Goal: Contribute content: Contribute content

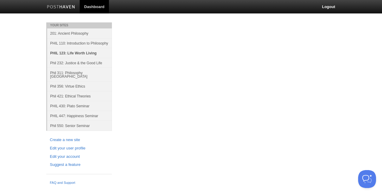
click at [81, 50] on link "PHIL 123: Life Worth Living" at bounding box center [79, 53] width 65 height 10
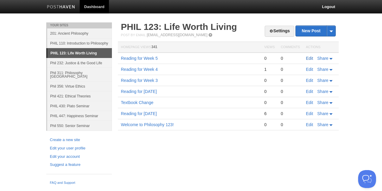
click at [310, 58] on link "Edit" at bounding box center [309, 58] width 7 height 5
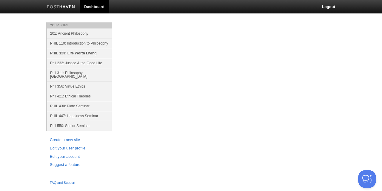
click at [64, 53] on link "PHIL 123: Life Worth Living" at bounding box center [79, 53] width 65 height 10
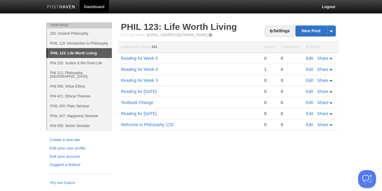
click at [309, 58] on link "Edit" at bounding box center [309, 58] width 7 height 5
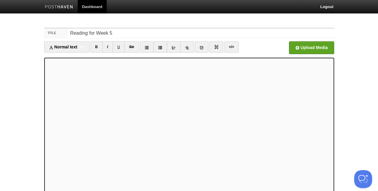
click at [118, 59] on iframe at bounding box center [189, 129] width 290 height 143
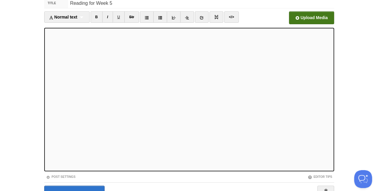
click at [304, 21] on input "file" at bounding box center [131, 19] width 452 height 30
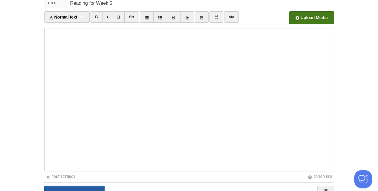
click at [76, 188] on input "Save and Publish" at bounding box center [74, 193] width 61 height 15
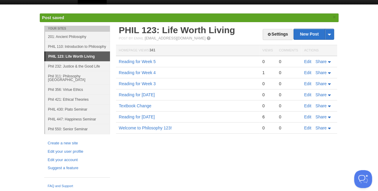
scroll to position [4, 0]
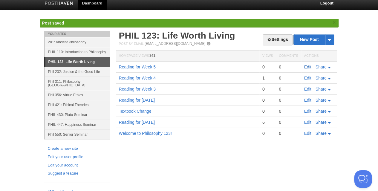
click at [306, 65] on link "Edit" at bounding box center [307, 67] width 7 height 5
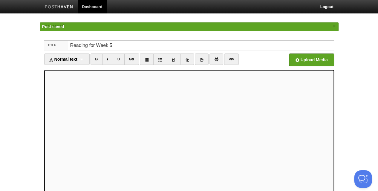
scroll to position [73, 0]
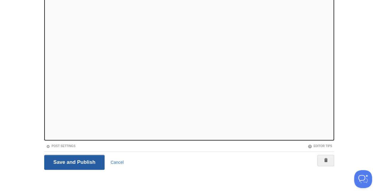
click at [52, 163] on input "Save and Publish" at bounding box center [74, 162] width 61 height 15
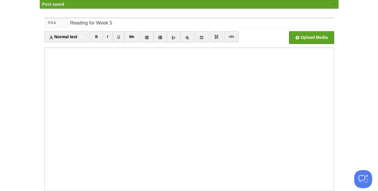
scroll to position [4, 0]
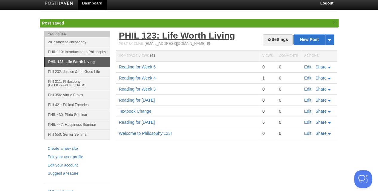
click at [150, 32] on link "PHIL 123: Life Worth Living" at bounding box center [177, 35] width 116 height 10
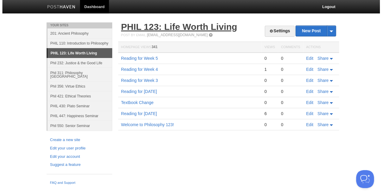
scroll to position [0, 0]
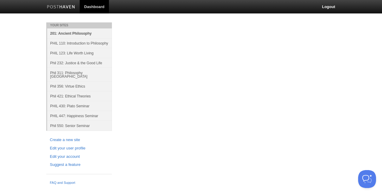
click at [81, 33] on link "201: Ancient Philosophy" at bounding box center [79, 33] width 65 height 10
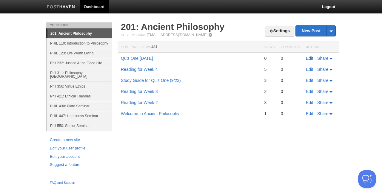
click at [309, 58] on link "Edit" at bounding box center [309, 58] width 7 height 5
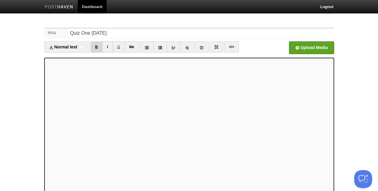
click at [98, 47] on link "B" at bounding box center [97, 46] width 12 height 11
click at [95, 46] on link "B" at bounding box center [97, 46] width 12 height 11
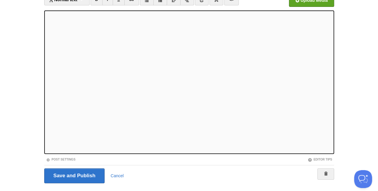
scroll to position [60, 0]
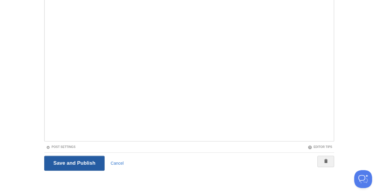
click at [70, 163] on input "Save and Publish" at bounding box center [74, 163] width 61 height 15
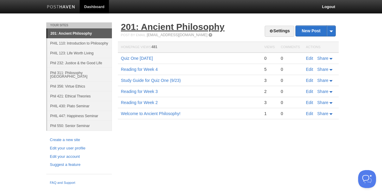
click at [167, 29] on link "201: Ancient Philosophy" at bounding box center [173, 27] width 104 height 10
click at [308, 59] on link "Edit" at bounding box center [309, 58] width 7 height 5
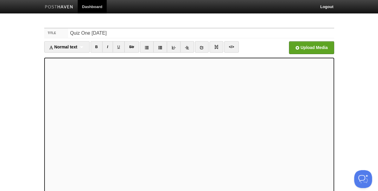
scroll to position [60, 0]
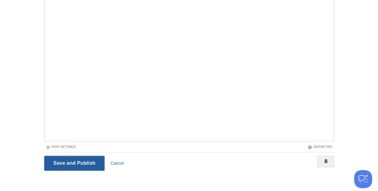
click at [64, 161] on input "Save and Publish" at bounding box center [74, 163] width 61 height 15
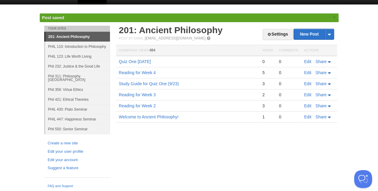
scroll to position [4, 0]
